Goal: Task Accomplishment & Management: Manage account settings

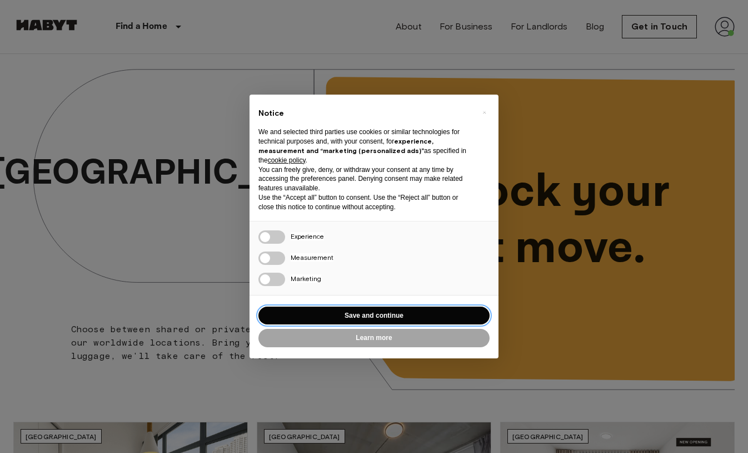
click at [444, 312] on button "Save and continue" at bounding box center [374, 315] width 231 height 18
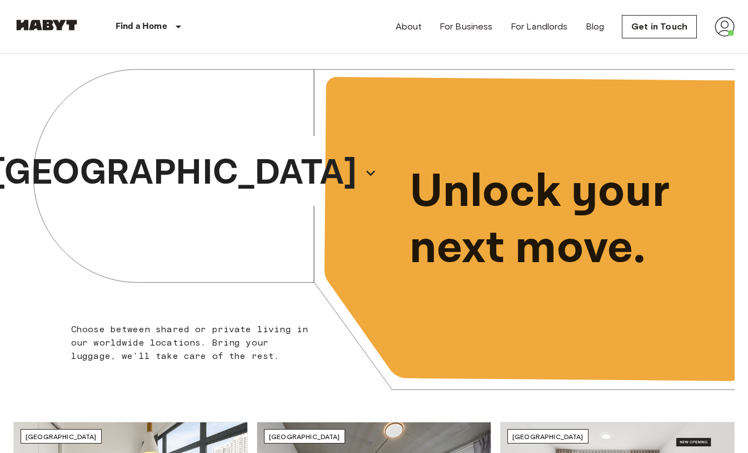
click at [720, 27] on img at bounding box center [725, 27] width 20 height 20
click at [695, 48] on li "Profile" at bounding box center [683, 47] width 111 height 20
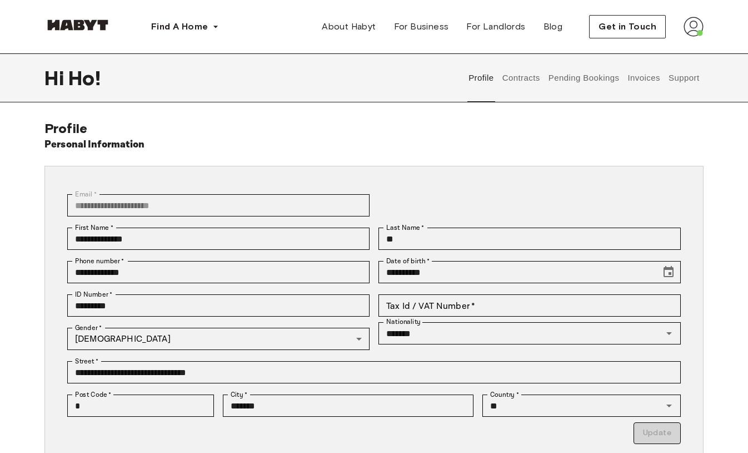
click at [678, 76] on button "Support" at bounding box center [684, 77] width 34 height 49
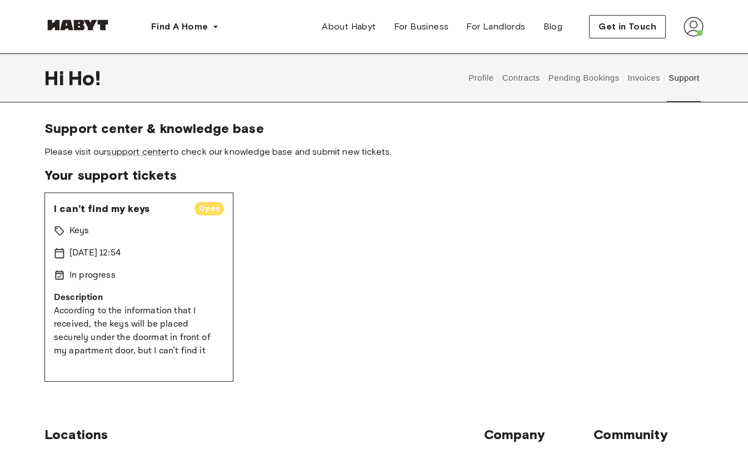
scroll to position [42, 0]
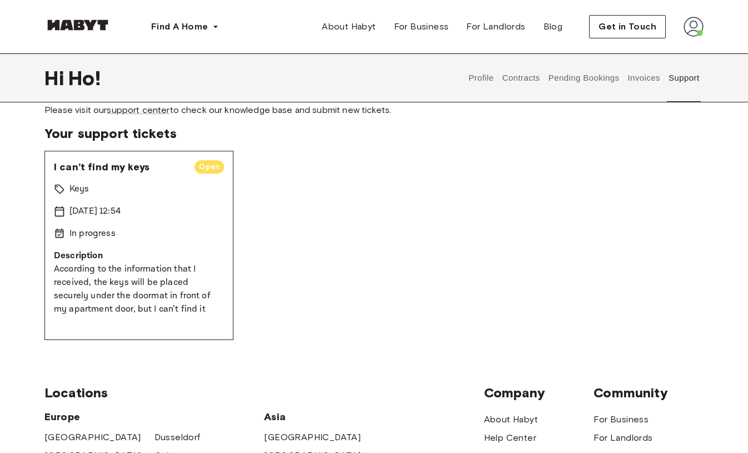
click at [193, 221] on div "I can’t find my keys Open Keys 16 Sep 2025 12:54 In progress Description Accord…" at bounding box center [138, 245] width 189 height 189
click at [133, 164] on span "I can’t find my keys" at bounding box center [120, 166] width 132 height 13
click at [575, 77] on button "Pending Bookings" at bounding box center [584, 77] width 74 height 49
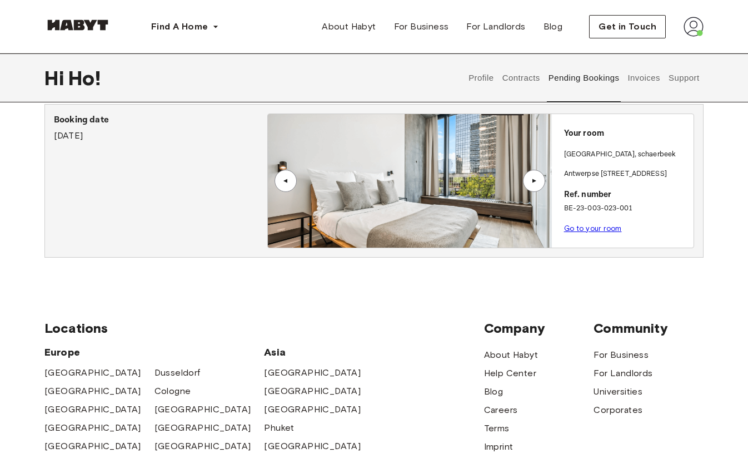
click at [471, 75] on button "Profile" at bounding box center [482, 77] width 28 height 49
